Goal: Communication & Community: Answer question/provide support

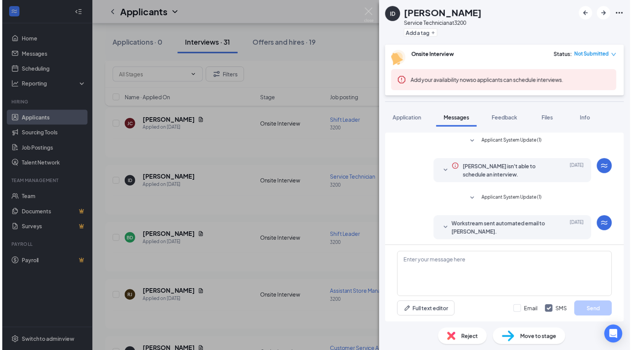
scroll to position [213, 0]
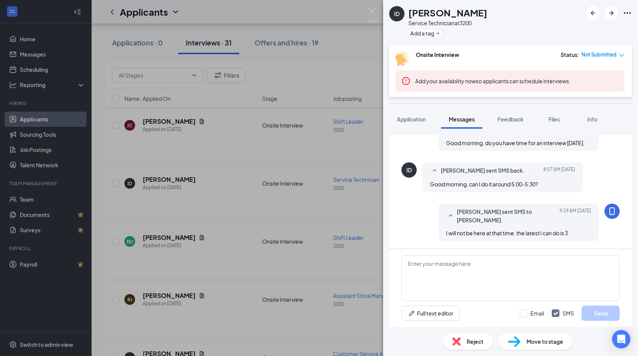
click at [260, 59] on div "ID [PERSON_NAME] Service Technician at 3200 Add a tag Onsite Interview Status :…" at bounding box center [319, 178] width 638 height 356
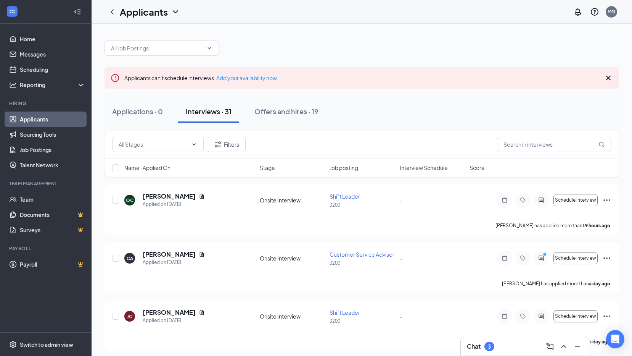
click at [501, 354] on div "Chat 3" at bounding box center [525, 346] width 129 height 18
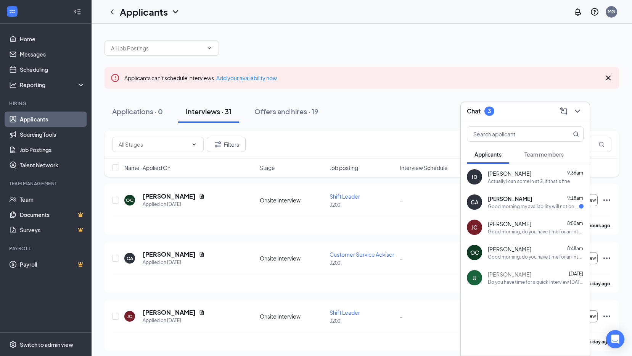
click at [526, 210] on div "CA [PERSON_NAME] 9:18am Good morning my availability will not be until around 2…" at bounding box center [525, 201] width 129 height 25
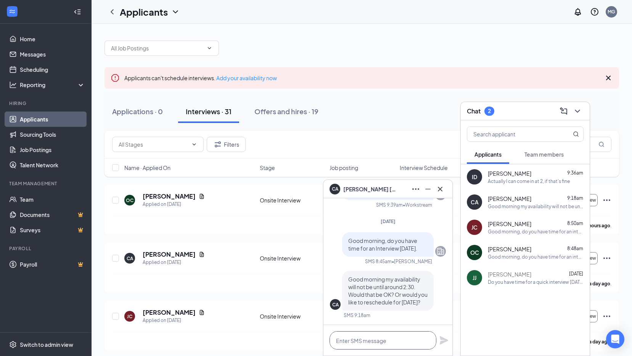
click at [358, 342] on textarea at bounding box center [383, 340] width 107 height 18
click at [405, 340] on textarea "can you be here at 2:30" at bounding box center [383, 340] width 107 height 18
type textarea "can you be here at 2:30, [DATE]."
click at [441, 337] on icon "Plane" at bounding box center [444, 340] width 8 height 8
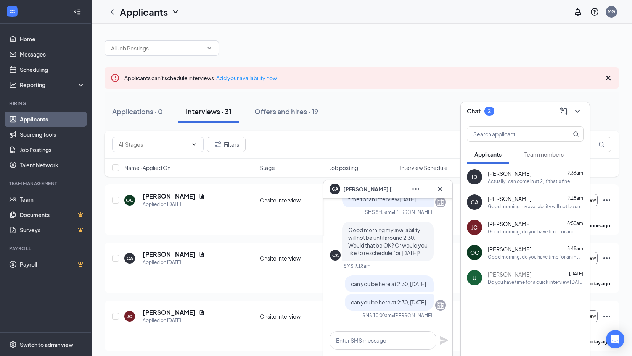
click at [544, 184] on div "Actually I can come in at 2, if that's fine" at bounding box center [529, 181] width 82 height 6
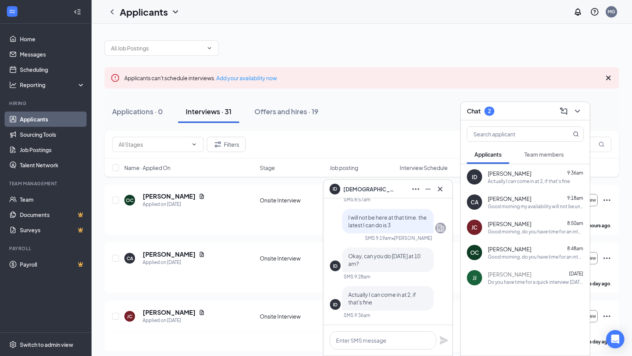
click at [360, 352] on div at bounding box center [388, 340] width 129 height 31
click at [368, 337] on textarea at bounding box center [383, 340] width 107 height 18
click at [382, 340] on textarea "yes, that works" at bounding box center [383, 340] width 107 height 18
type textarea "yes, that works."
click at [441, 340] on icon "Plane" at bounding box center [444, 339] width 9 height 9
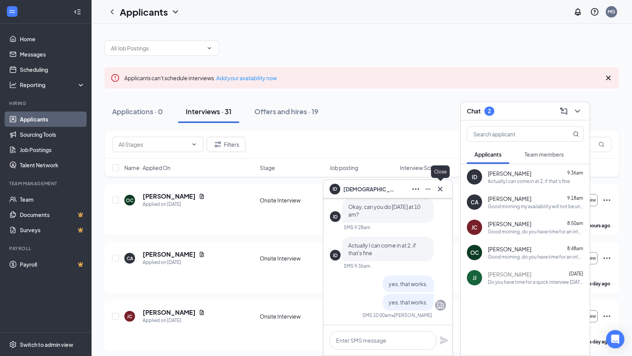
click at [444, 188] on icon "Cross" at bounding box center [440, 188] width 9 height 9
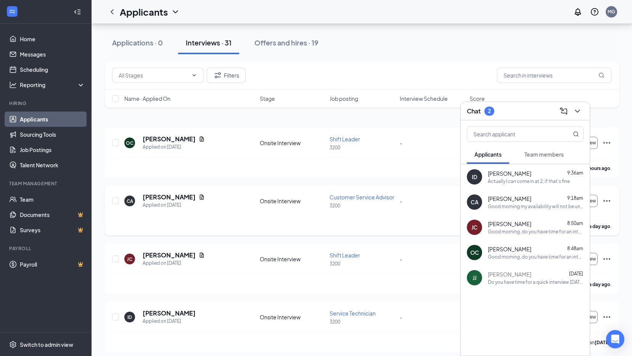
scroll to position [76, 0]
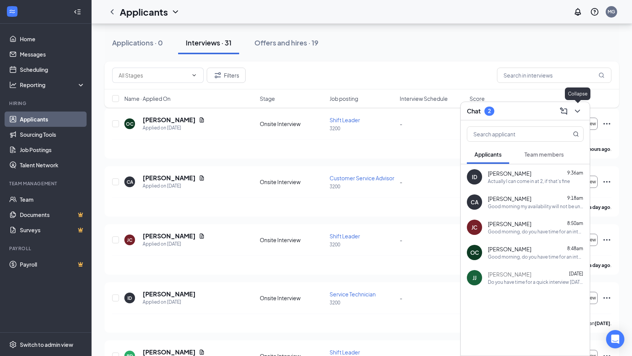
click at [580, 113] on icon "ChevronDown" at bounding box center [577, 110] width 9 height 9
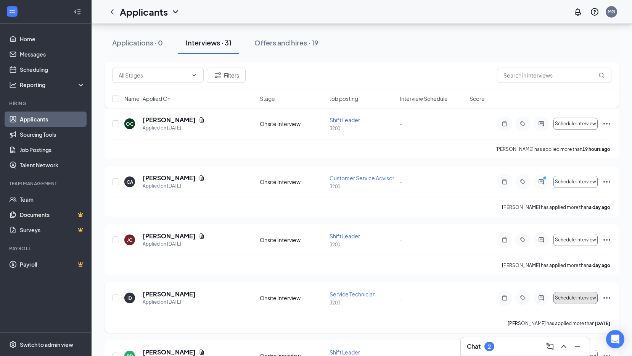
click at [587, 299] on span "Schedule interview" at bounding box center [575, 297] width 41 height 5
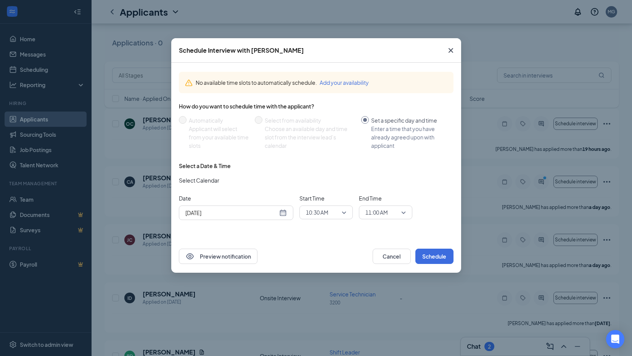
click at [345, 211] on span "10:30 AM" at bounding box center [326, 211] width 40 height 11
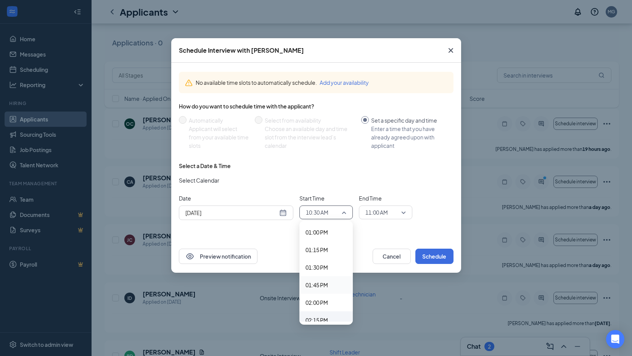
scroll to position [925, 0]
click at [323, 294] on span "02:00 PM" at bounding box center [317, 291] width 23 height 8
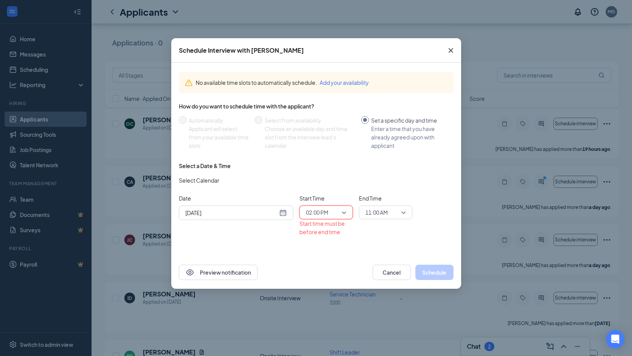
click at [403, 214] on span "11:00 AM" at bounding box center [386, 211] width 40 height 11
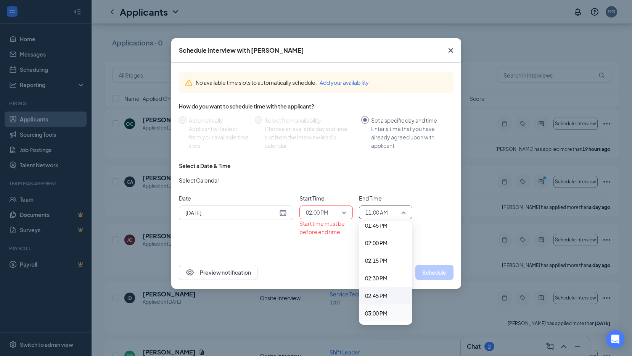
scroll to position [960, 0]
click at [385, 274] on span "02:15 PM" at bounding box center [376, 273] width 23 height 8
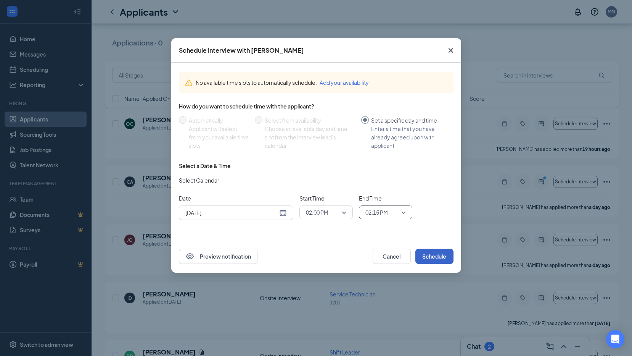
click at [435, 255] on button "Schedule" at bounding box center [435, 255] width 38 height 15
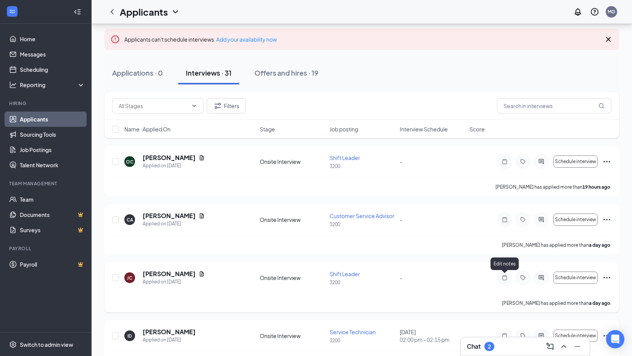
scroll to position [38, 0]
click at [568, 348] on icon "ChevronUp" at bounding box center [564, 346] width 9 height 9
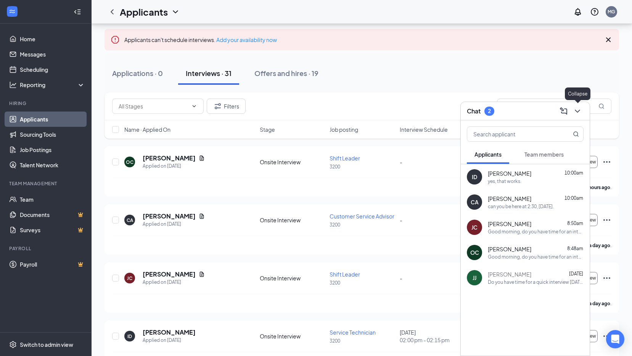
click at [576, 110] on icon "ChevronDown" at bounding box center [577, 111] width 5 height 3
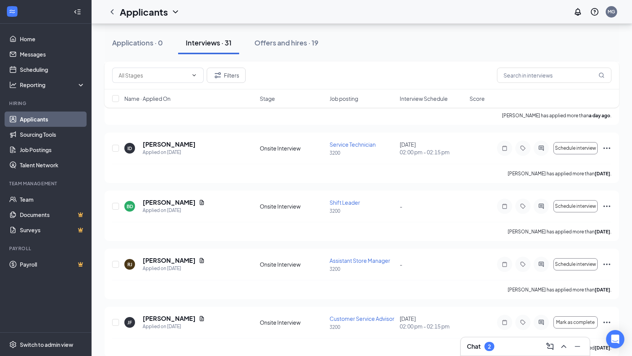
scroll to position [229, 0]
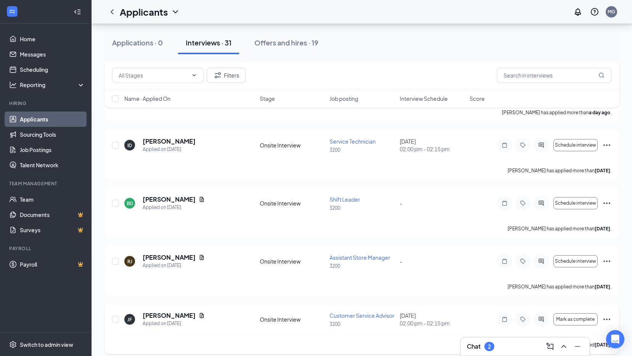
click at [607, 319] on icon "Ellipses" at bounding box center [607, 319] width 7 height 2
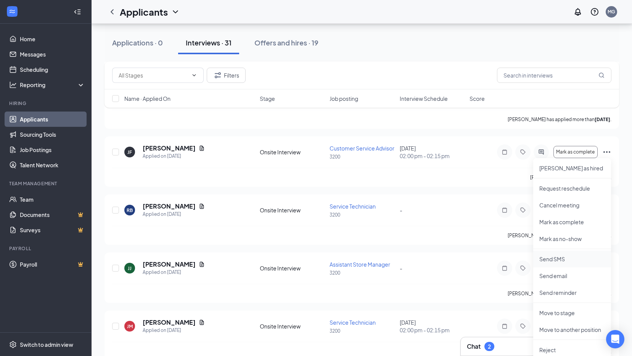
scroll to position [420, 0]
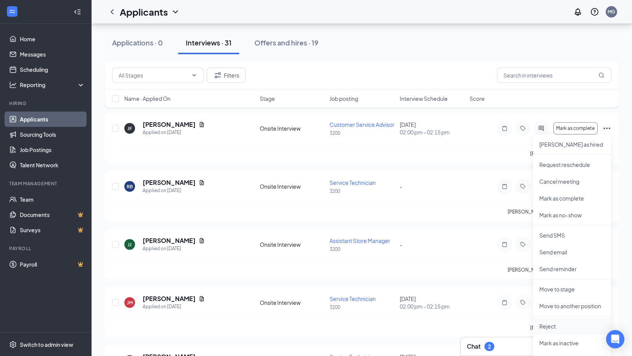
click at [553, 327] on p "Reject" at bounding box center [573, 326] width 66 height 8
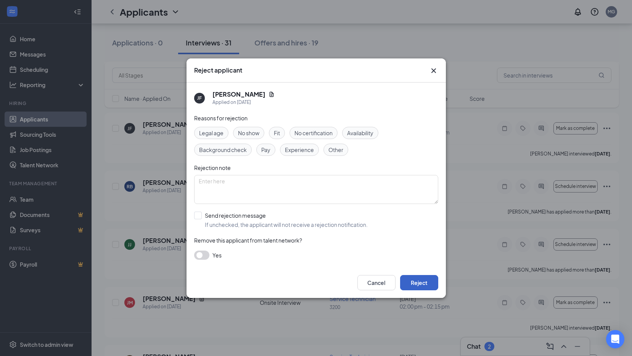
click at [429, 281] on button "Reject" at bounding box center [419, 282] width 38 height 15
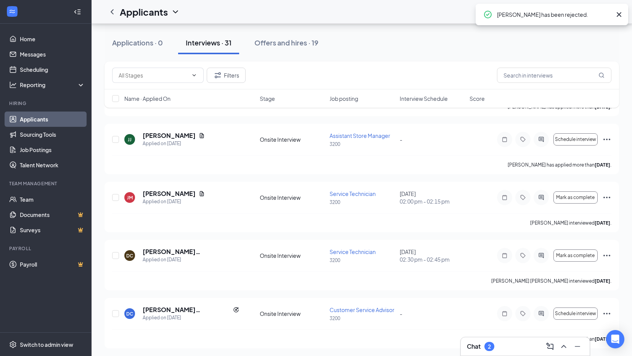
scroll to position [458, 0]
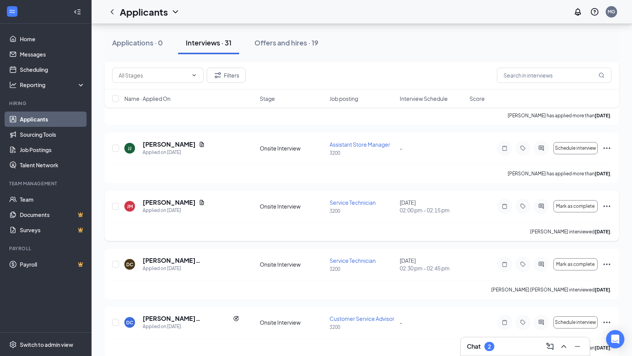
click at [607, 203] on icon "Ellipses" at bounding box center [607, 206] width 9 height 9
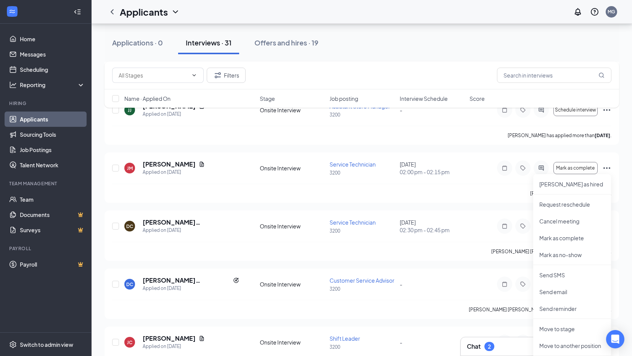
scroll to position [534, 0]
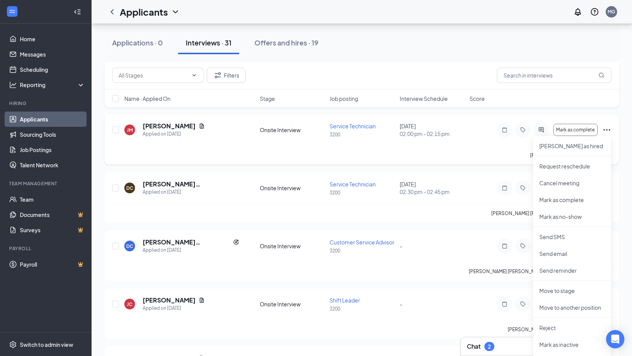
click at [207, 149] on div "[PERSON_NAME] interviewed [DATE] ." at bounding box center [362, 154] width 500 height 19
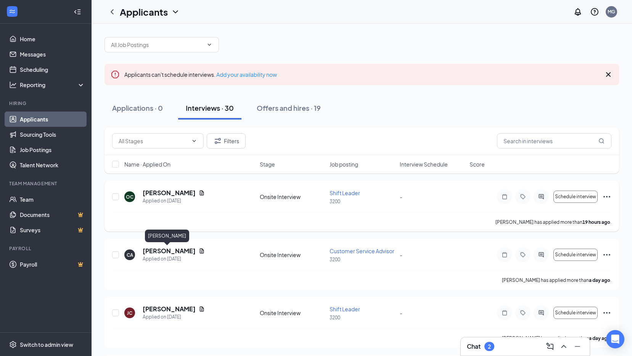
scroll to position [0, 0]
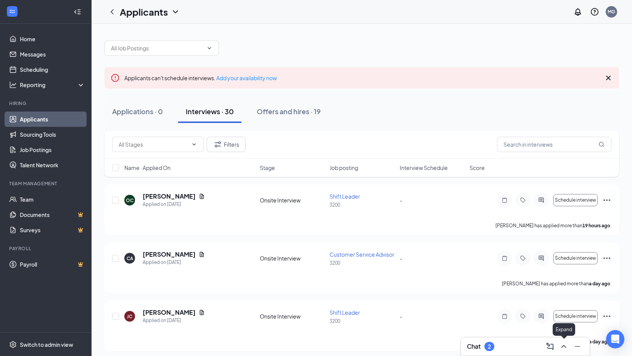
click at [564, 345] on icon "ChevronUp" at bounding box center [564, 346] width 9 height 9
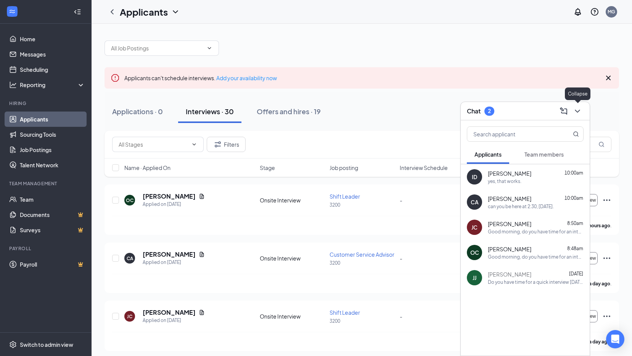
click at [575, 106] on icon "ChevronDown" at bounding box center [577, 110] width 9 height 9
